Goal: Task Accomplishment & Management: Complete application form

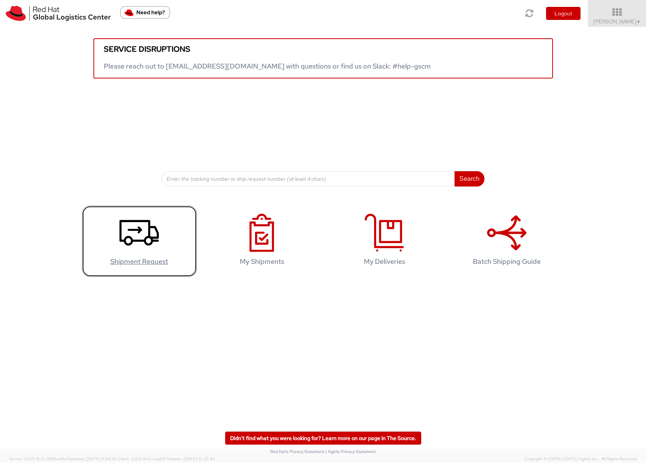
click at [139, 252] on icon at bounding box center [138, 233] width 39 height 38
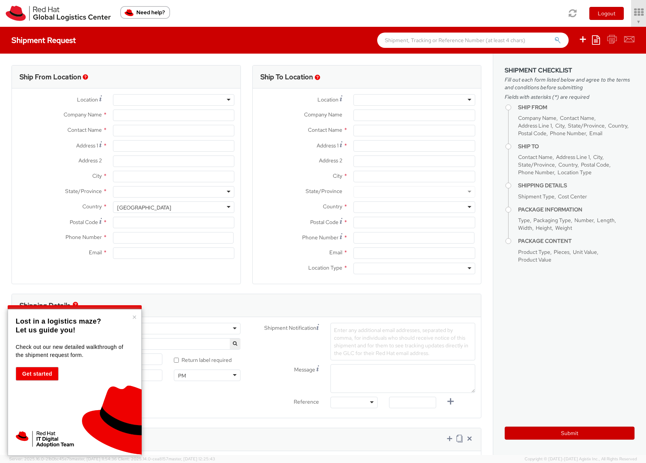
select select "390"
select select
type input "Red Hat Ltd."
type input "[PERSON_NAME]"
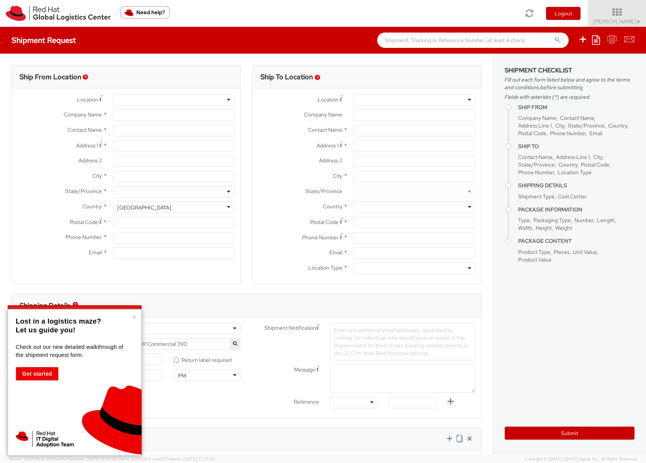
type input "Keilaranta 10"
type input "Life Science Center"
type input "ESPOO"
type input "02150"
type input "jruotsi@redhat.com"
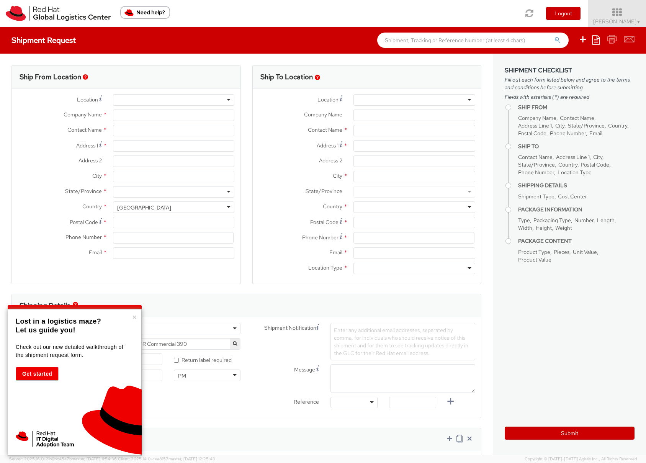
select select "CM"
select select "KGS"
click at [208, 194] on div at bounding box center [174, 191] width 122 height 11
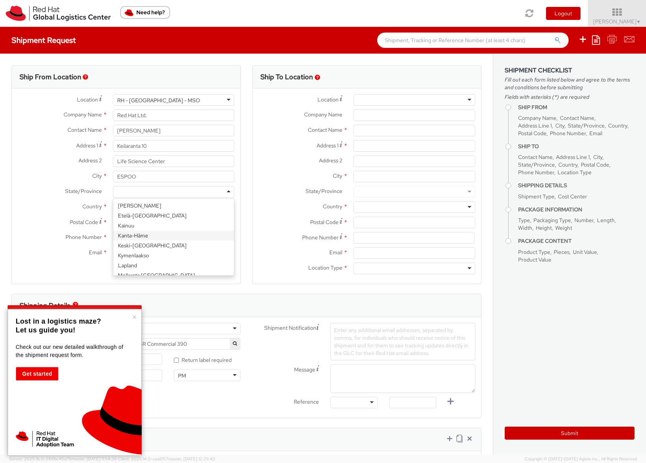
scroll to position [106, 0]
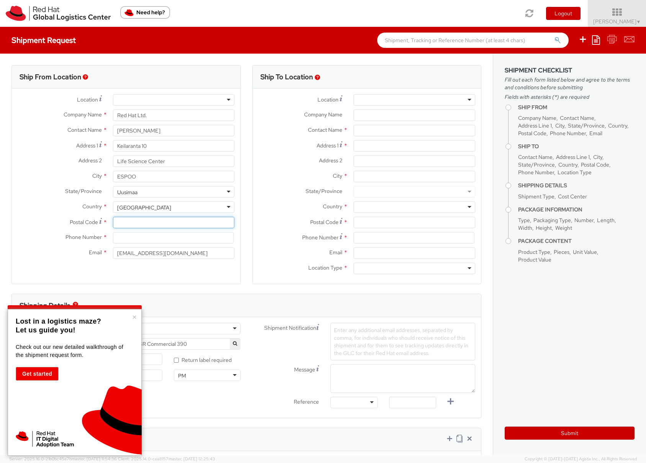
click at [170, 223] on input "Postal Code *" at bounding box center [174, 222] width 122 height 11
type input "02150"
type input "Red Hat Ltd."
type input "Keilaranta 10"
type input "0401432304"
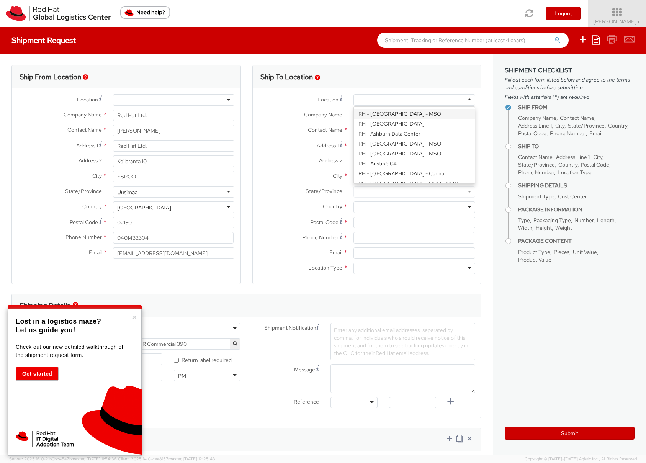
click at [361, 100] on div at bounding box center [414, 99] width 122 height 11
type input "brno"
type input "Red Hat Czech s.r.o."
type input "Purkynova 647/111"
type input "BRNO"
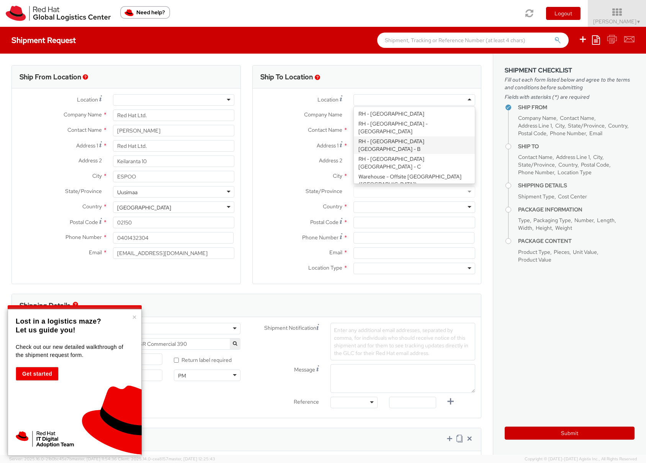
type input "621 00"
type input "420 532 294 555"
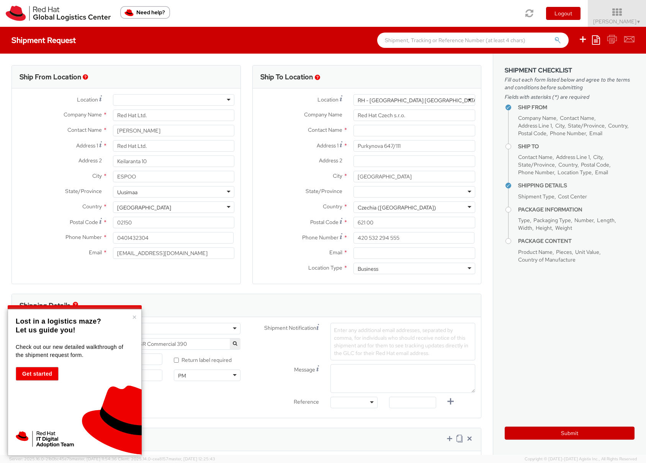
scroll to position [0, 0]
click at [393, 135] on input "text" at bounding box center [414, 130] width 122 height 11
paste input "Red Hat IT - Endpoint Systems"
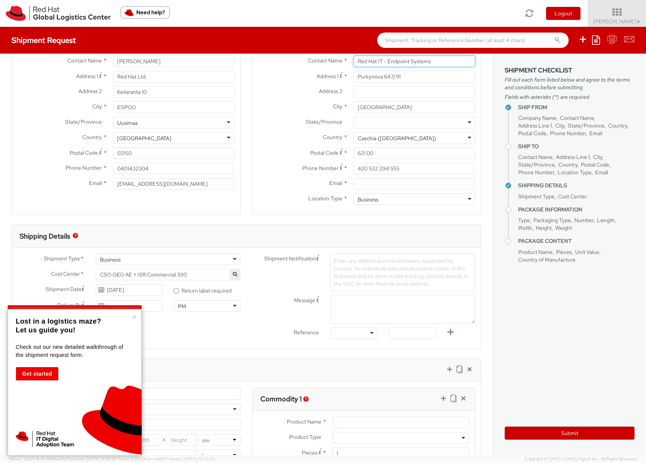
scroll to position [69, 0]
type input "Red Hat IT - Endpoint Systems"
click at [367, 186] on input "Email *" at bounding box center [414, 183] width 122 height 11
paste input "laptop-return@redhat.com"
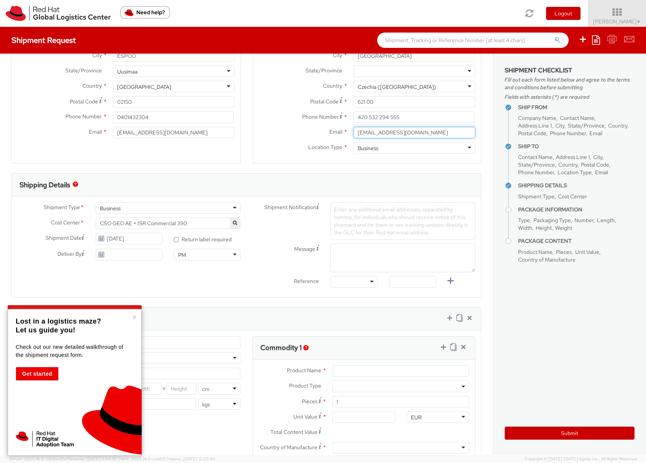
scroll to position [119, 0]
type input "laptop-return@redhat.com"
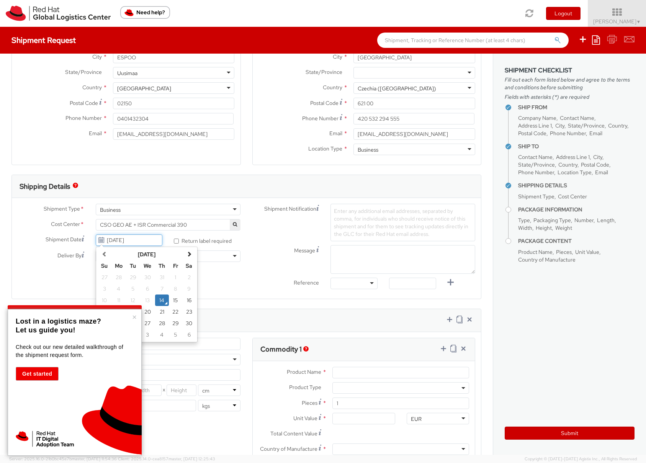
click at [156, 241] on input "08/14/2025" at bounding box center [129, 239] width 67 height 11
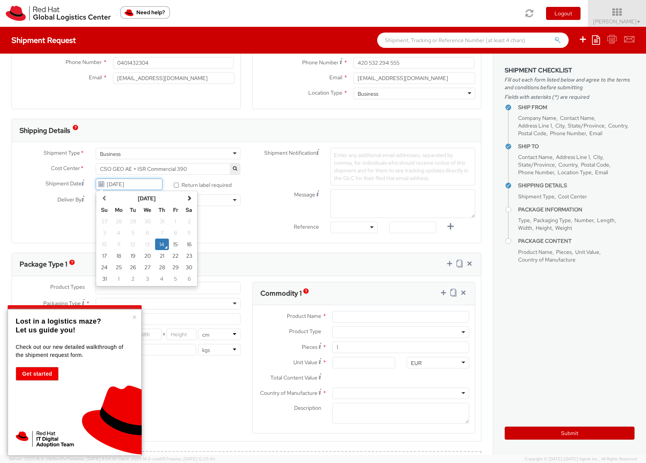
scroll to position [178, 0]
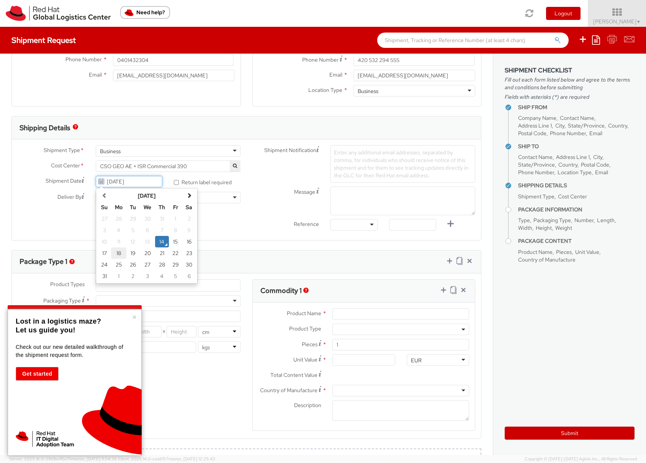
click at [117, 254] on td "18" at bounding box center [118, 252] width 15 height 11
click at [140, 186] on input "08/18/2025" at bounding box center [129, 181] width 67 height 11
click at [161, 242] on td "14" at bounding box center [162, 241] width 14 height 11
type input "08/14/2025"
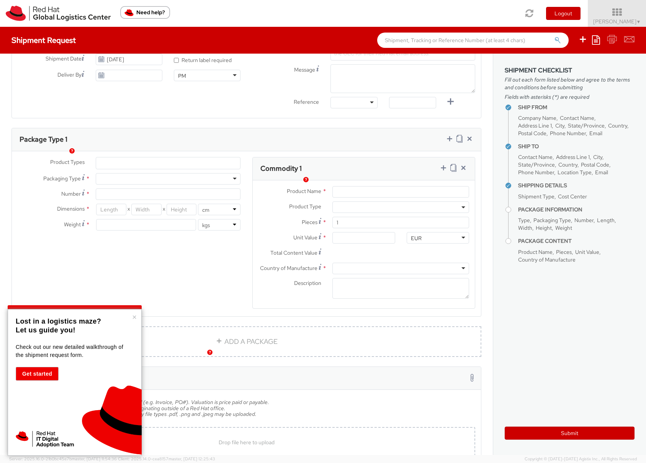
scroll to position [302, 0]
click at [113, 160] on ul at bounding box center [168, 160] width 144 height 11
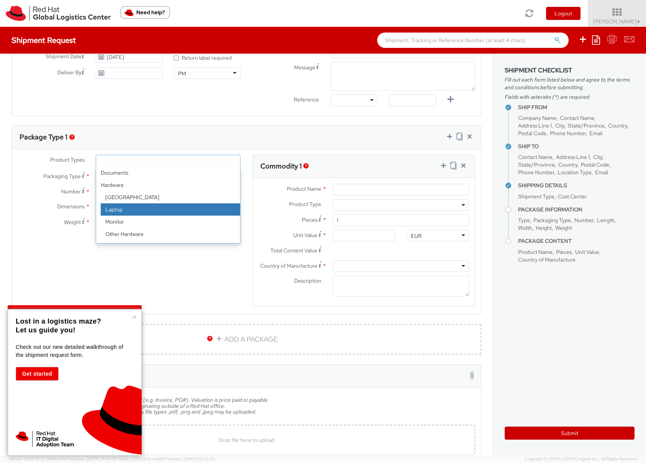
select select "LAPTOP"
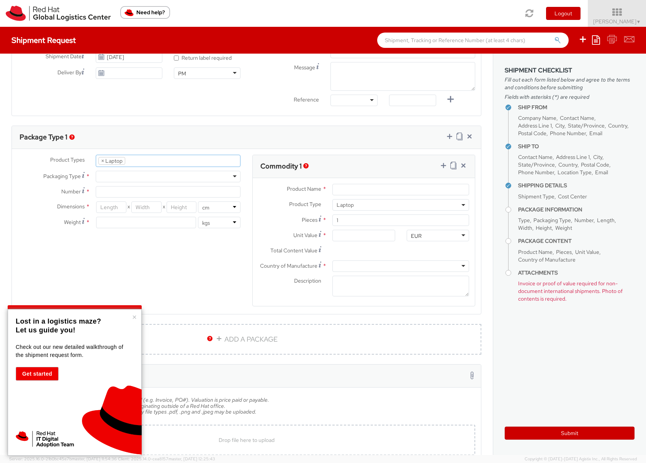
scroll to position [22, 0]
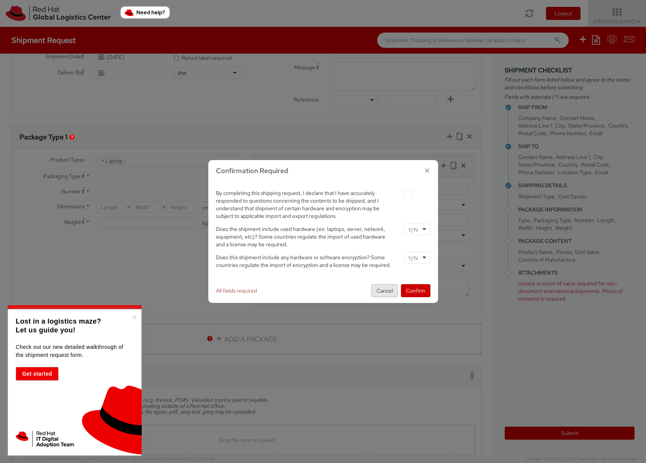
click at [389, 294] on button "Cancel" at bounding box center [384, 290] width 26 height 13
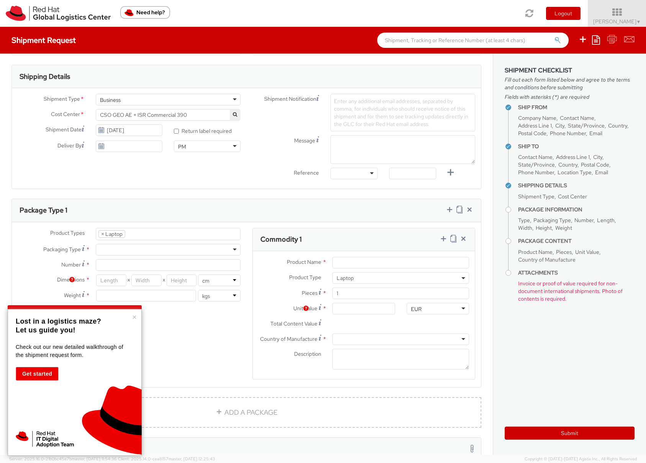
scroll to position [160, 0]
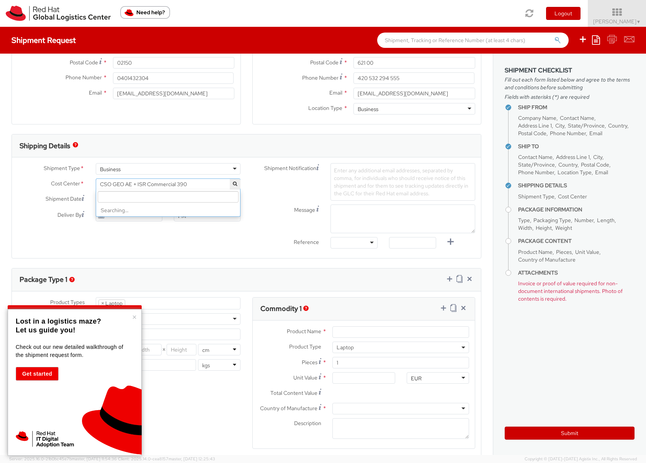
click at [219, 188] on span "CSO GEO AE + ISR Commercial 390" at bounding box center [168, 183] width 145 height 11
click at [177, 196] on input "search" at bounding box center [168, 196] width 141 height 11
type input "s"
type input "IT fixed"
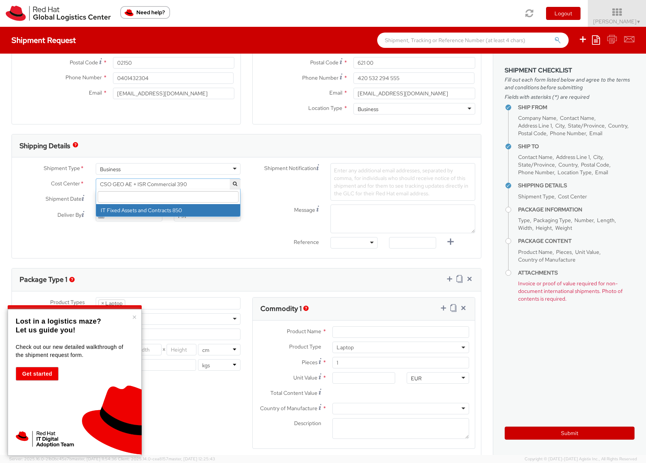
select select "850"
click at [145, 199] on input "08/14/2025" at bounding box center [129, 199] width 67 height 11
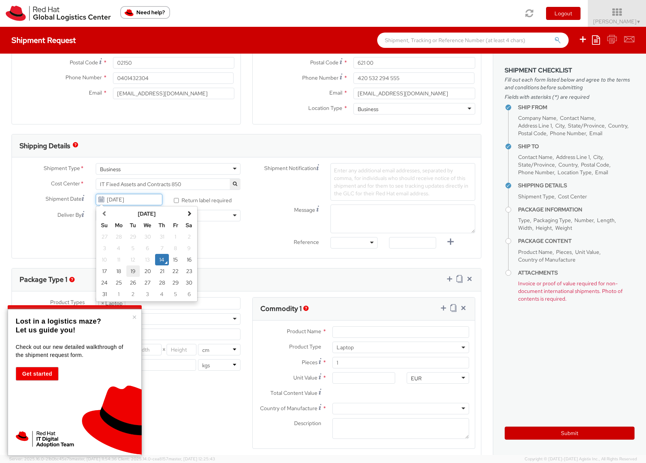
click at [133, 270] on td "19" at bounding box center [133, 270] width 14 height 11
click at [136, 200] on input "08/19/2025" at bounding box center [129, 199] width 67 height 11
click at [144, 268] on td "20" at bounding box center [147, 270] width 15 height 11
type input "08/20/2025"
click at [353, 245] on div at bounding box center [354, 242] width 47 height 11
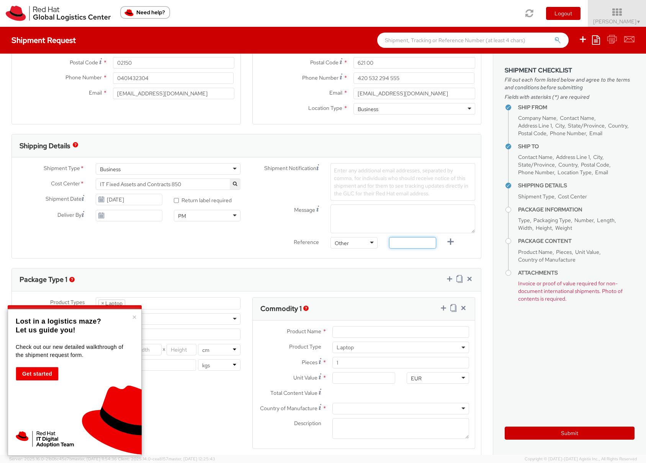
click at [411, 243] on input "text" at bounding box center [412, 242] width 47 height 11
paste input "RPCI"
type input "RPCI"
click at [136, 316] on button "×" at bounding box center [134, 317] width 5 height 8
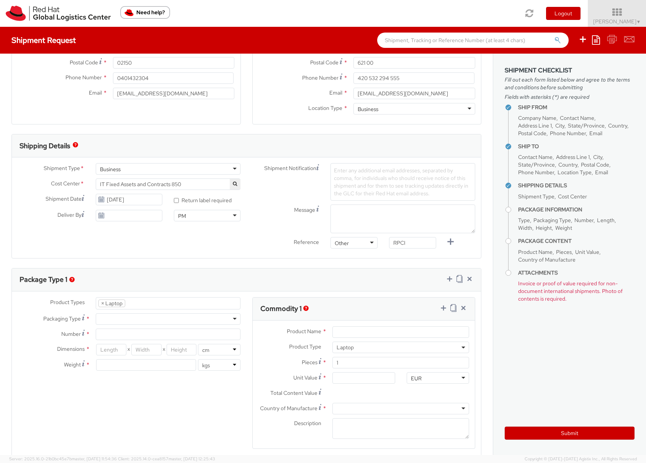
click at [365, 175] on span "Enter any additional email addresses, separated by comma, for individuals who s…" at bounding box center [401, 182] width 134 height 30
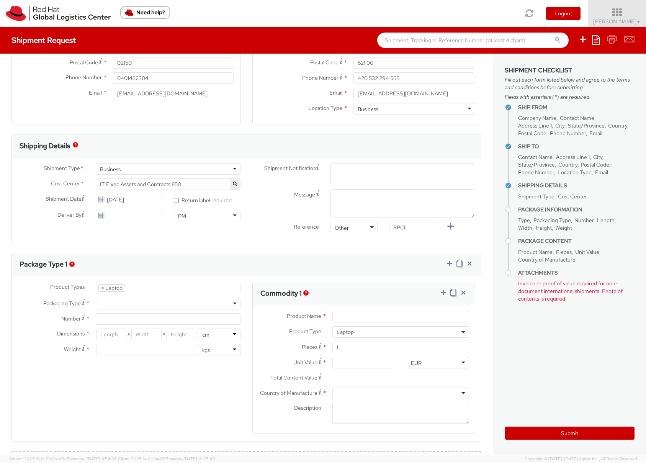
paste input "emea-eshub@redhat.com"
type input "emea-eshub@redhat.com"
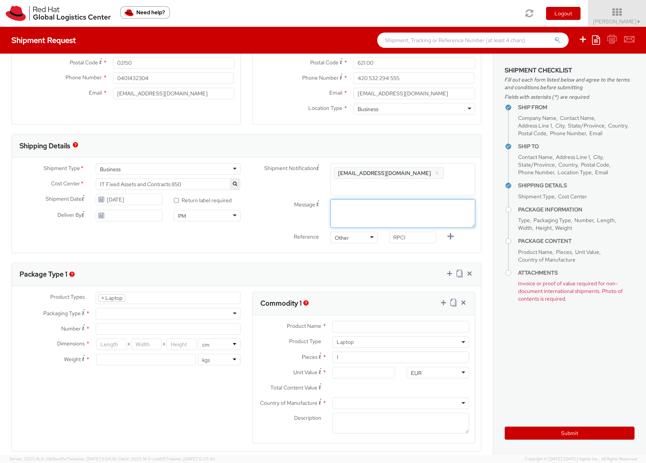
click at [342, 215] on textarea "Message" at bounding box center [403, 213] width 145 height 29
type textarea "morning"
click at [127, 318] on div at bounding box center [168, 313] width 145 height 11
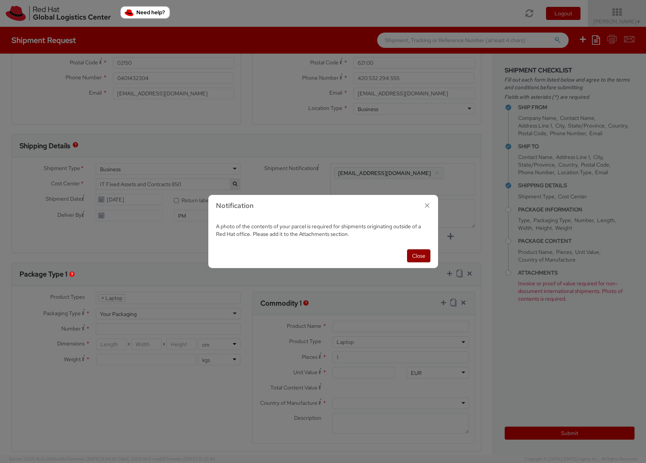
click at [417, 256] on button "Close" at bounding box center [418, 255] width 23 height 13
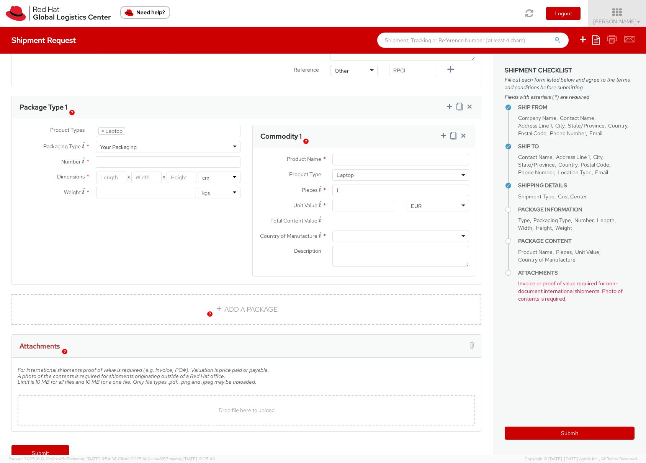
scroll to position [327, 0]
click at [157, 149] on div "Your Packaging" at bounding box center [168, 146] width 145 height 11
click at [158, 132] on ul "× Laptop" at bounding box center [168, 130] width 144 height 11
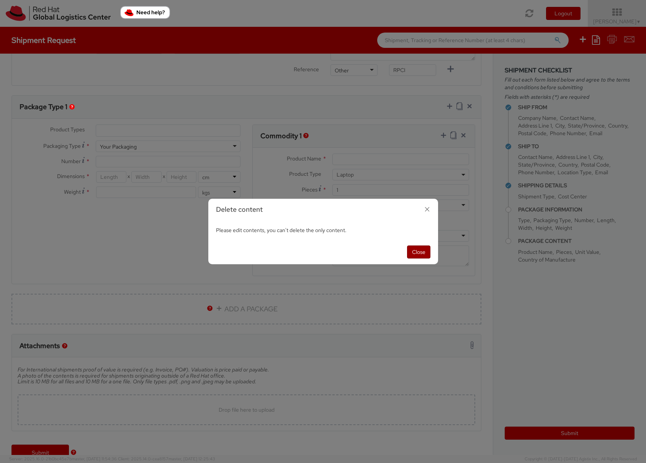
click at [415, 252] on button "Close" at bounding box center [418, 251] width 23 height 13
select select "LAPTOP"
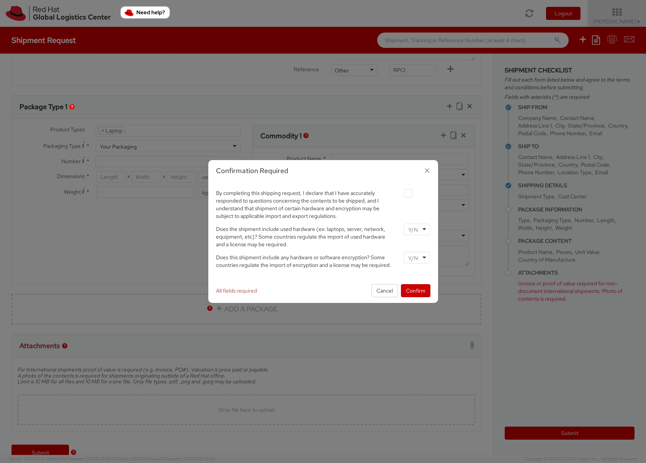
click at [407, 195] on label at bounding box center [408, 193] width 8 height 8
click at [402, 195] on input "checkbox" at bounding box center [399, 193] width 5 height 5
checkbox input "true"
click at [422, 228] on div at bounding box center [417, 229] width 26 height 11
click at [419, 262] on div at bounding box center [417, 257] width 26 height 11
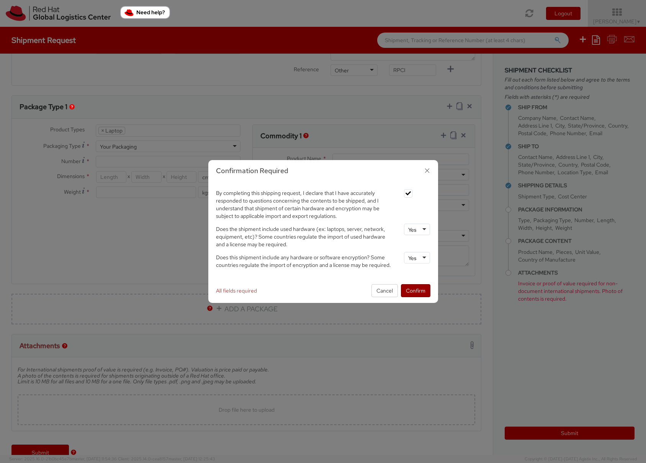
click at [417, 291] on button "Confirm" at bounding box center [415, 290] width 29 height 13
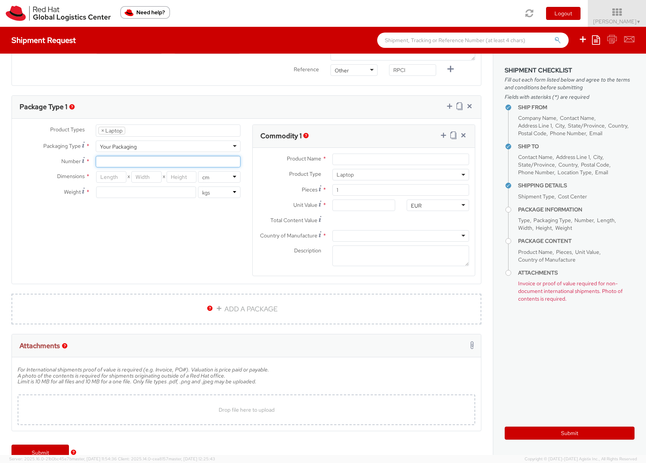
click at [144, 161] on input "Number *" at bounding box center [168, 161] width 145 height 11
type input "1"
click at [119, 177] on input "number" at bounding box center [111, 176] width 30 height 11
type input "46"
click at [152, 179] on input "number" at bounding box center [146, 176] width 30 height 11
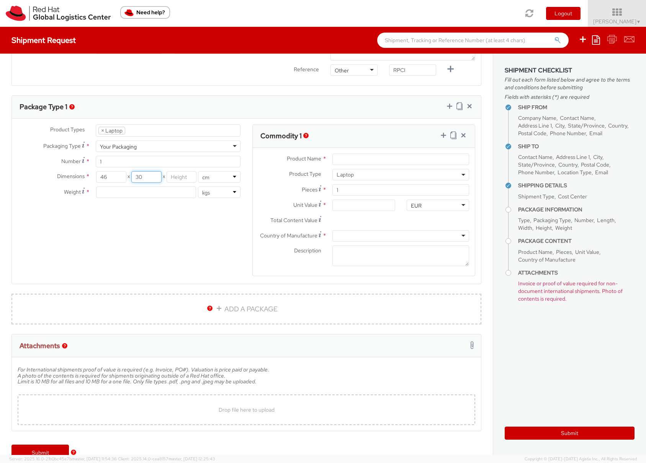
type input "30"
click at [173, 177] on input "number" at bounding box center [182, 176] width 30 height 11
type input "13"
click at [148, 195] on input "number" at bounding box center [146, 192] width 100 height 11
type input "4"
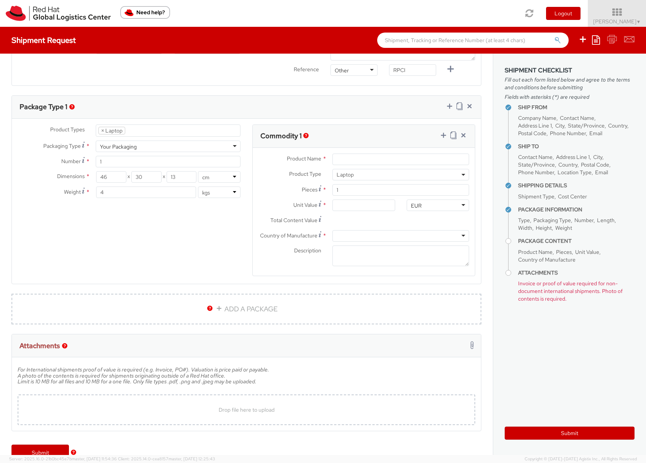
click at [153, 211] on div "Product Types * Documents Docking Station Laptop Monitor Other Hardware Server …" at bounding box center [246, 205] width 469 height 162
click at [344, 159] on input "Product Name *" at bounding box center [400, 159] width 137 height 11
type input "Apple 13" MBP"
click at [345, 207] on input "Unit Value *" at bounding box center [363, 205] width 63 height 11
type input "5.00"
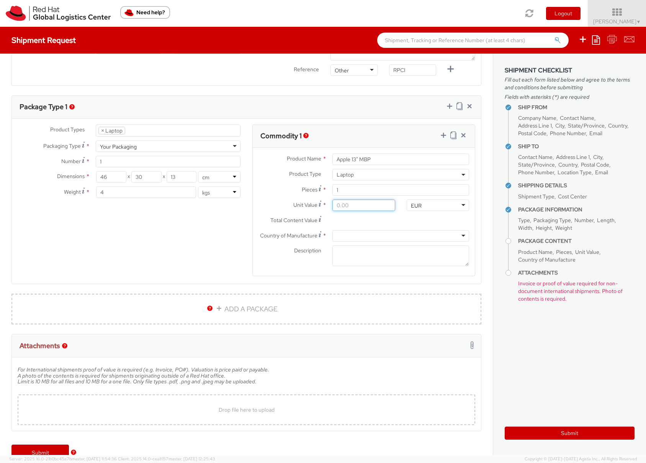
type input "5.00"
type input "50.00"
type input "500.00"
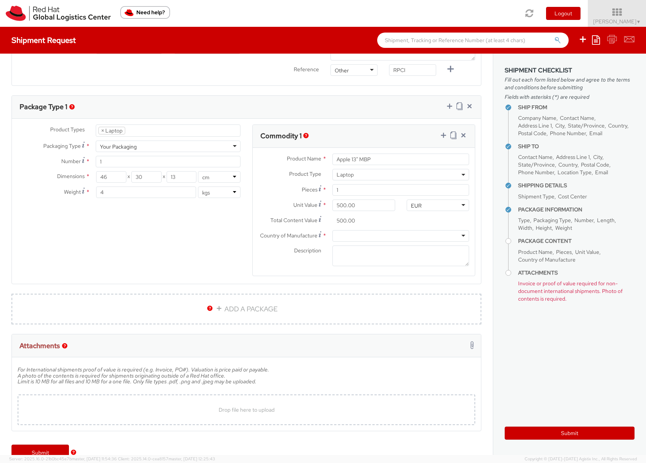
click at [355, 237] on div at bounding box center [400, 235] width 137 height 11
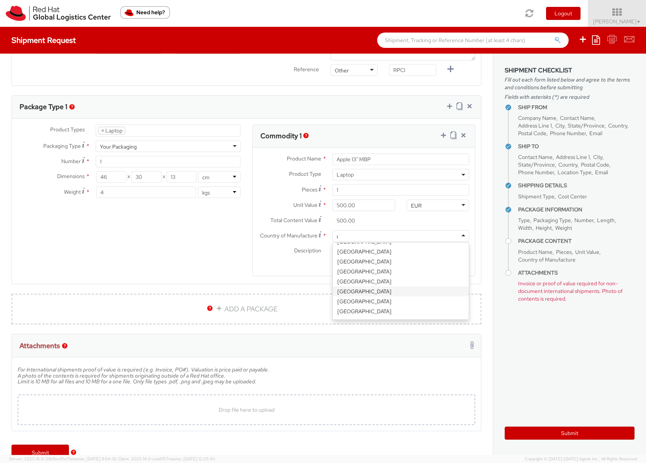
scroll to position [2, 0]
type input "chin"
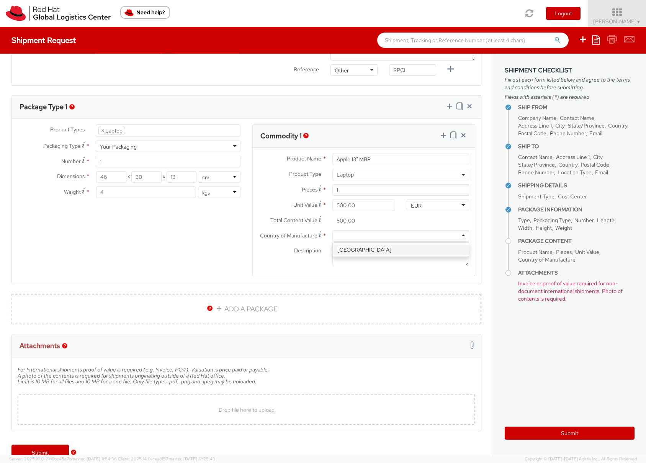
scroll to position [0, 0]
click at [380, 250] on textarea "Description *" at bounding box center [400, 255] width 137 height 21
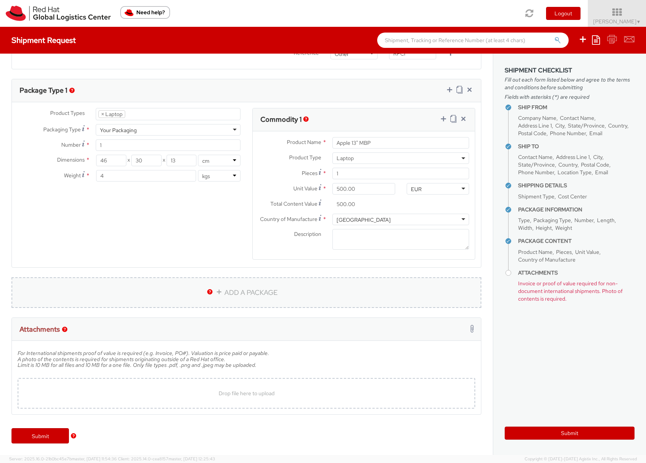
click at [214, 290] on link "ADD A PACKAGE" at bounding box center [246, 292] width 470 height 31
select select
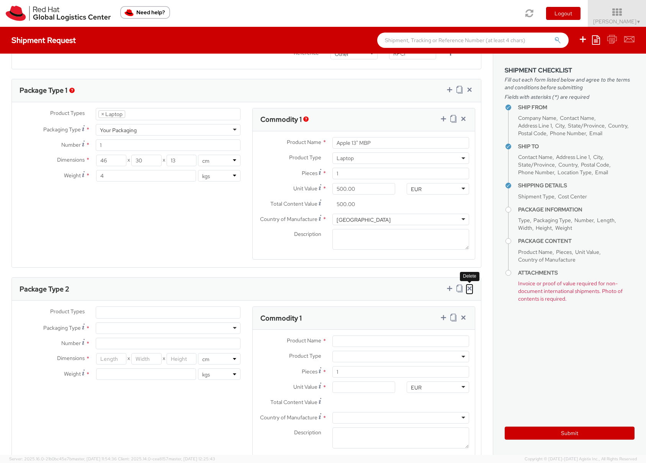
click at [470, 289] on icon at bounding box center [470, 289] width 8 height 8
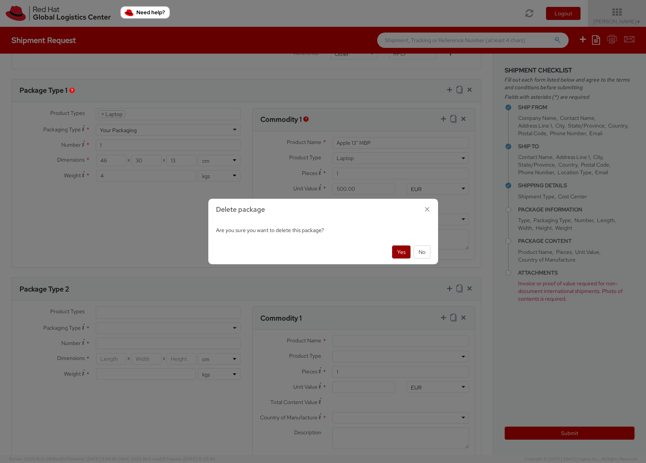
click at [400, 254] on button "Yes" at bounding box center [401, 251] width 18 height 13
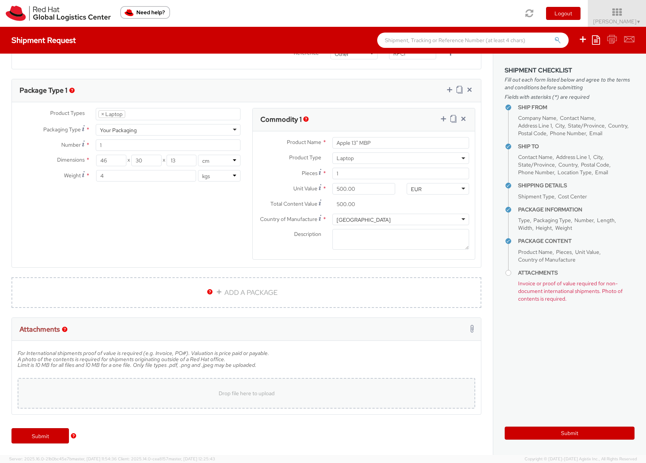
click at [252, 389] on div "Drop file here to upload" at bounding box center [246, 393] width 445 height 18
type input "C:\fakepath\WhatsApp Image 2025-08-14 at 16.54.06.jpeg"
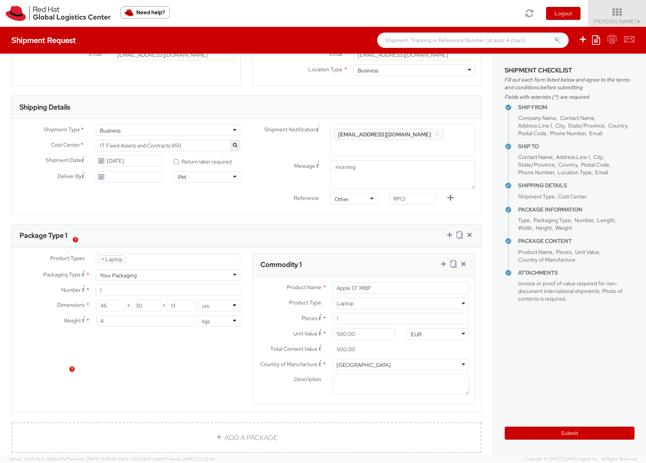
scroll to position [406, 0]
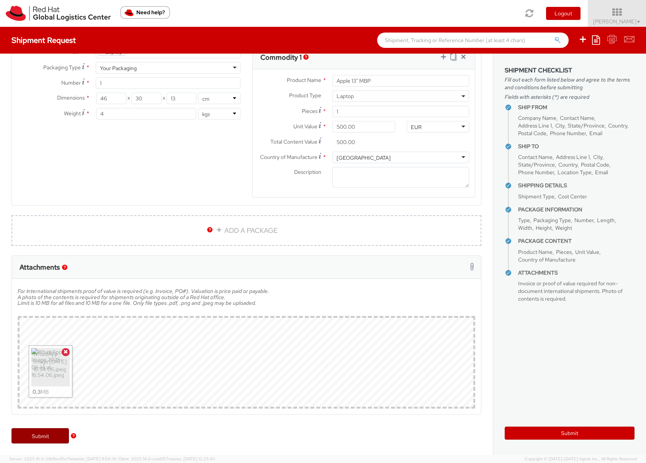
click at [43, 437] on link "Submit" at bounding box center [39, 435] width 57 height 15
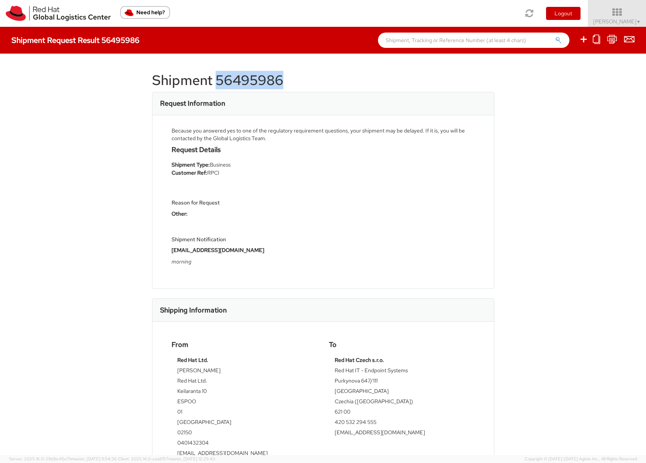
drag, startPoint x: 217, startPoint y: 80, endPoint x: 283, endPoint y: 78, distance: 65.9
click at [283, 78] on h1 "Shipment 56495986" at bounding box center [323, 80] width 342 height 15
copy h1 "56495986"
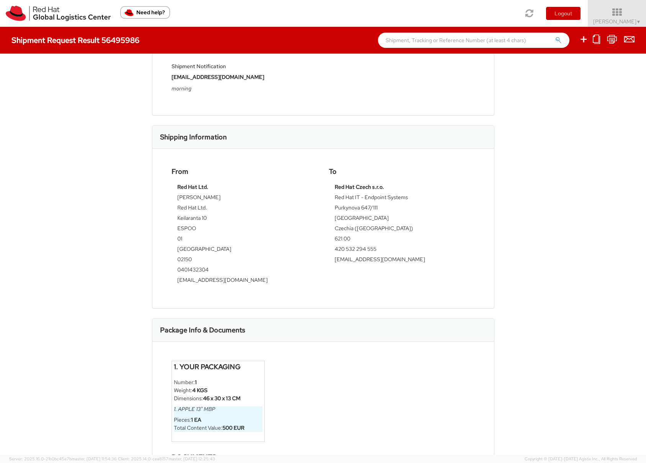
scroll to position [223, 0]
